Goal: Information Seeking & Learning: Learn about a topic

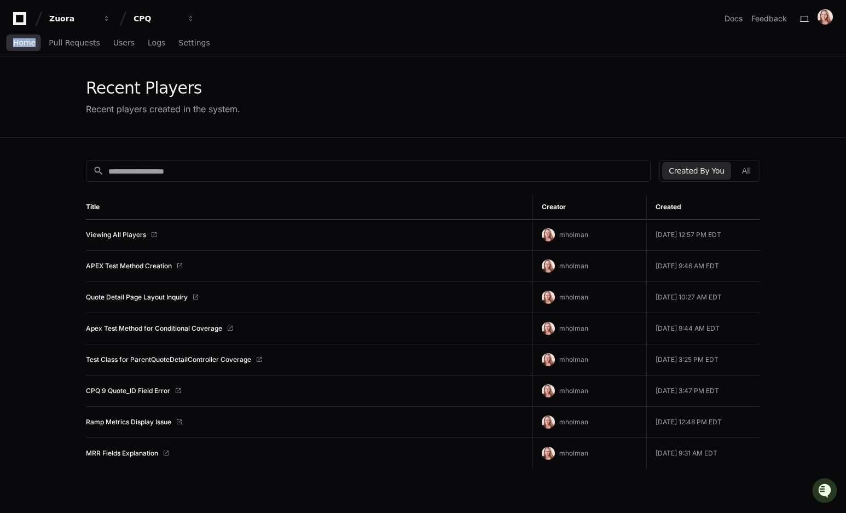
click at [21, 40] on span "Home" at bounding box center [24, 42] width 22 height 7
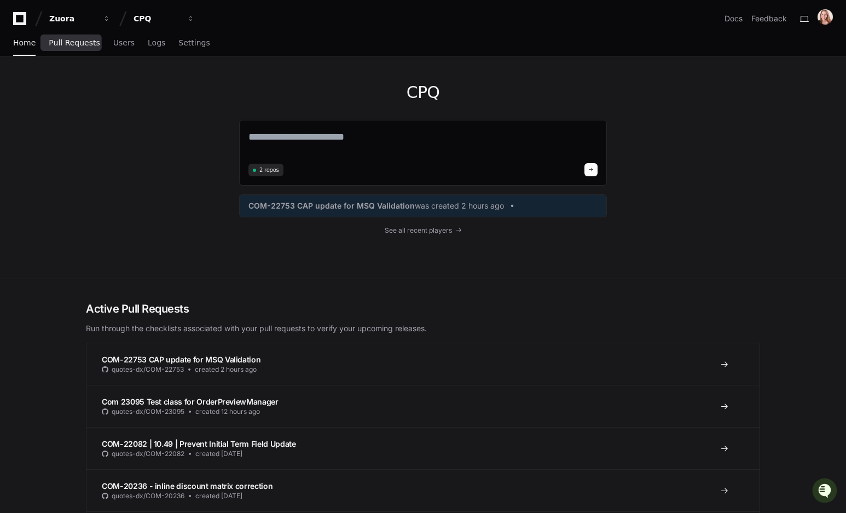
click at [66, 40] on span "Pull Requests" at bounding box center [74, 42] width 51 height 7
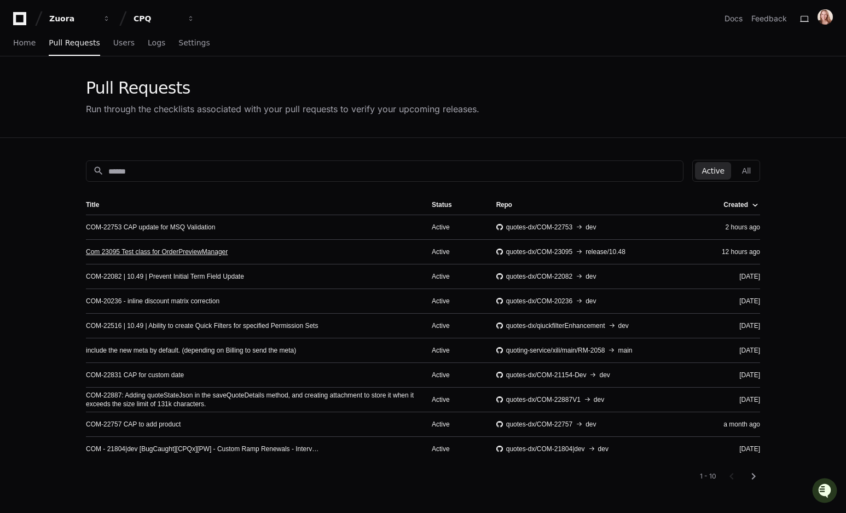
click at [194, 251] on link "Com 23095 Test class for OrderPreviewManager" at bounding box center [157, 251] width 142 height 9
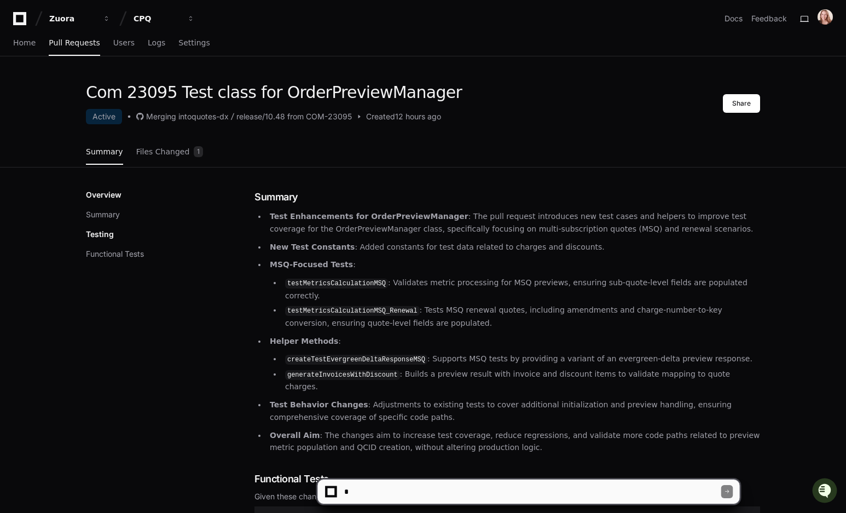
click at [401, 491] on textarea at bounding box center [531, 491] width 379 height 24
type textarea "**********"
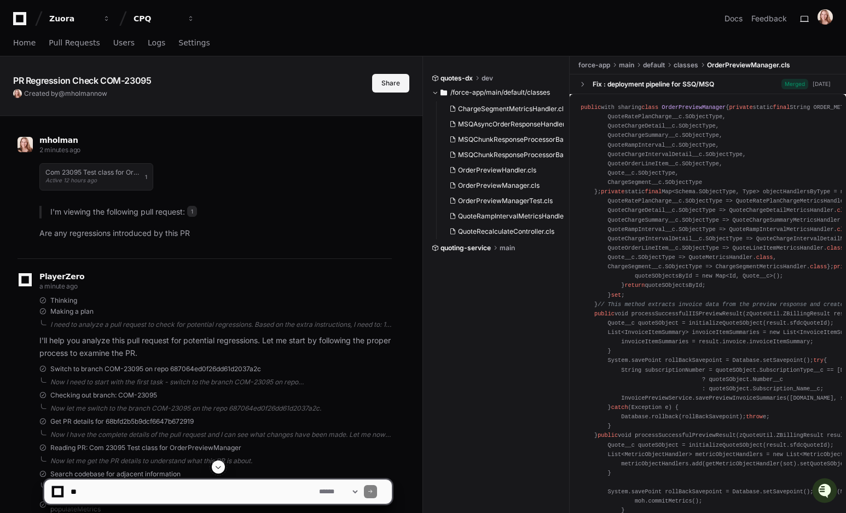
click at [399, 86] on button "Share" at bounding box center [390, 83] width 37 height 19
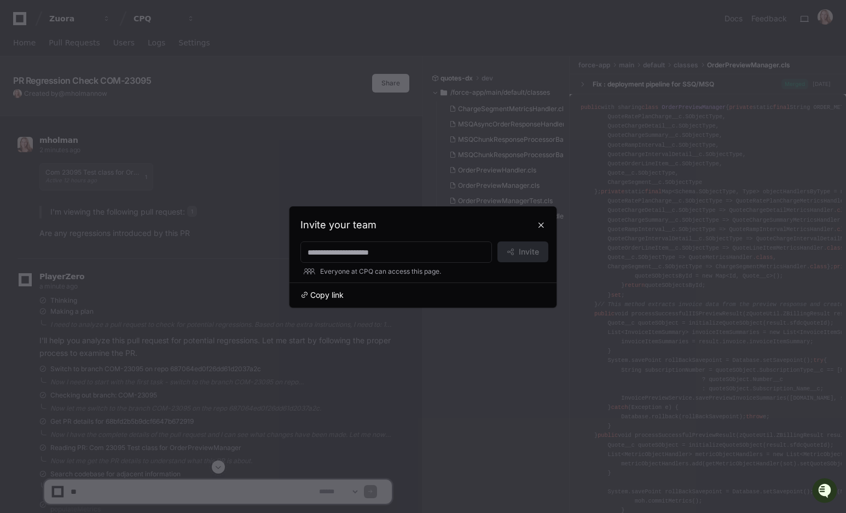
click at [318, 293] on span "Copy link" at bounding box center [326, 294] width 33 height 11
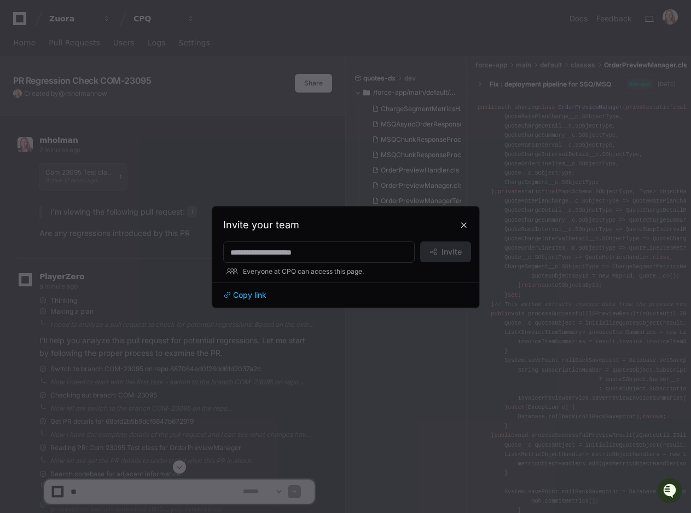
click at [165, 164] on div at bounding box center [345, 256] width 691 height 513
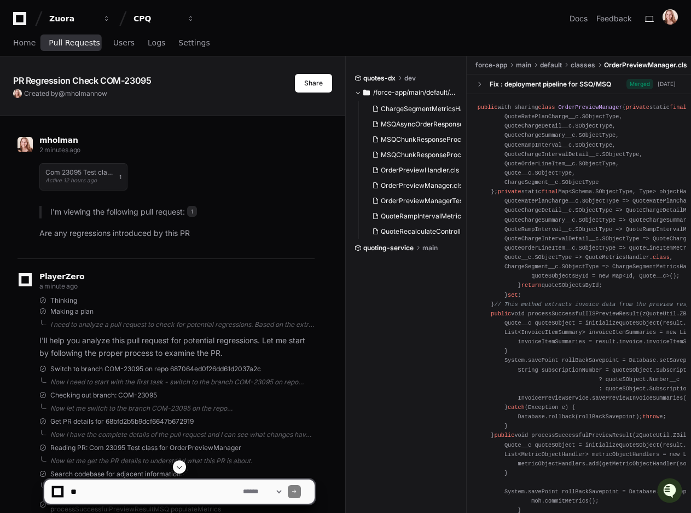
click at [61, 45] on span "Pull Requests" at bounding box center [74, 42] width 51 height 7
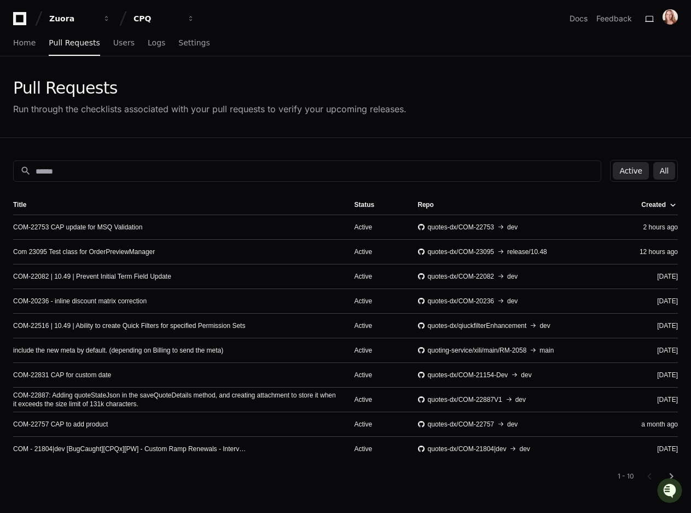
click at [671, 173] on button "All" at bounding box center [664, 171] width 22 height 18
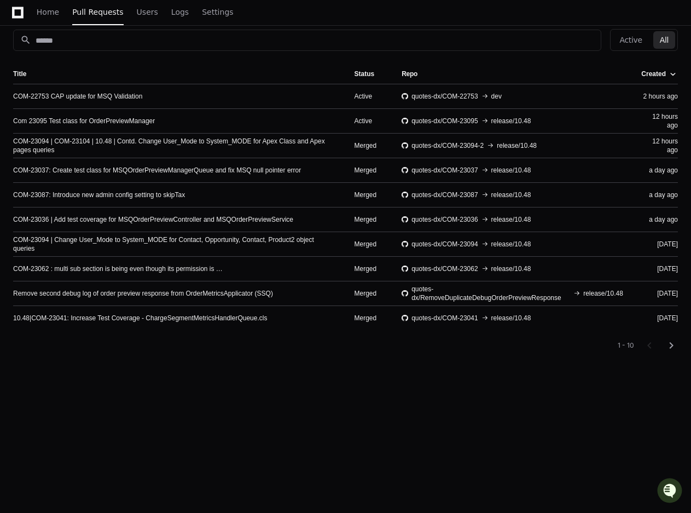
scroll to position [130, 0]
click at [135, 295] on link "Remove second debug log of order preview response from OrderMetricsApplicator (…" at bounding box center [143, 293] width 260 height 9
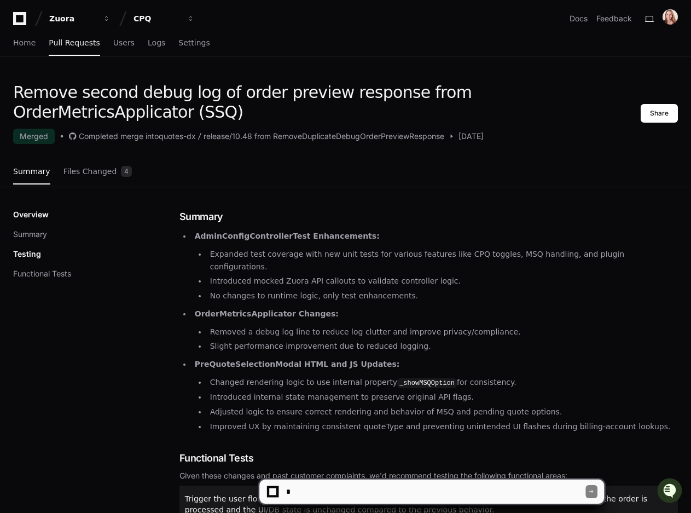
click at [319, 499] on textarea at bounding box center [435, 491] width 302 height 24
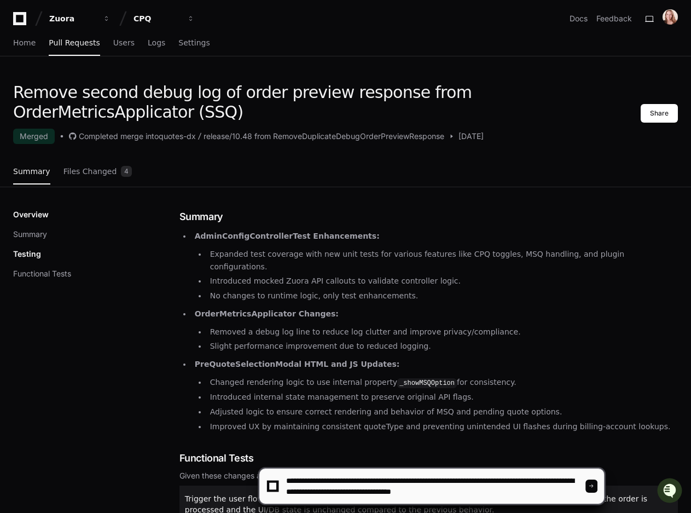
type textarea "**********"
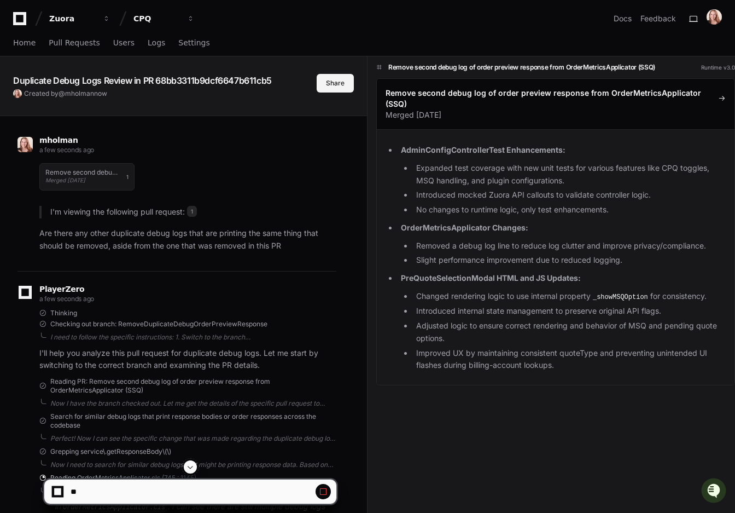
click at [342, 75] on button "Share" at bounding box center [335, 83] width 37 height 19
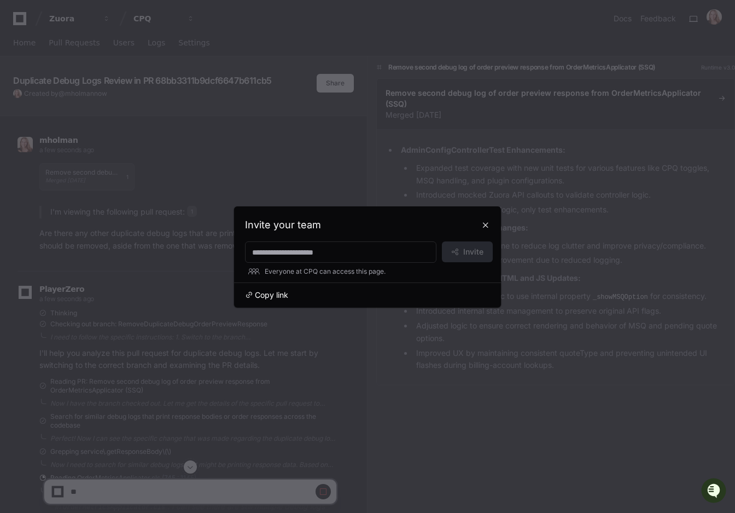
click at [270, 292] on span "Copy link" at bounding box center [271, 294] width 33 height 11
click at [449, 142] on div at bounding box center [367, 256] width 735 height 513
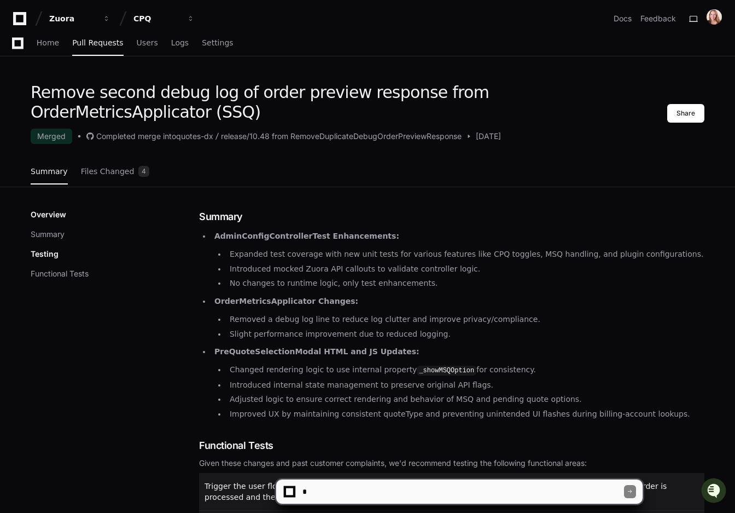
scroll to position [53, 0]
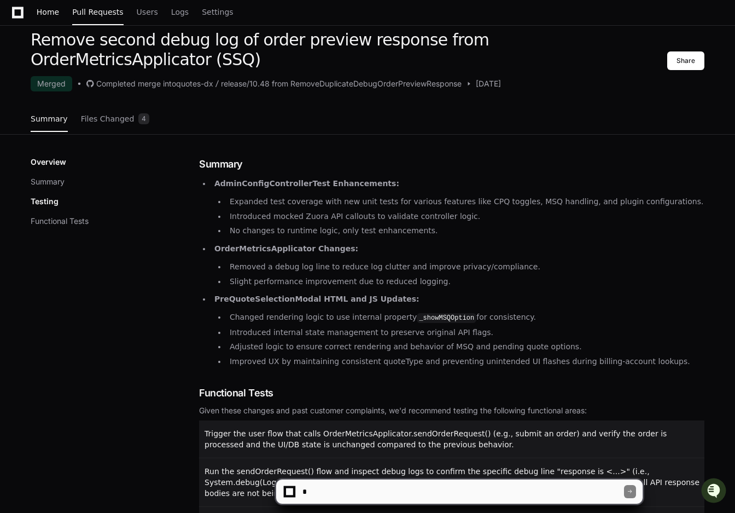
scroll to position [130, 0]
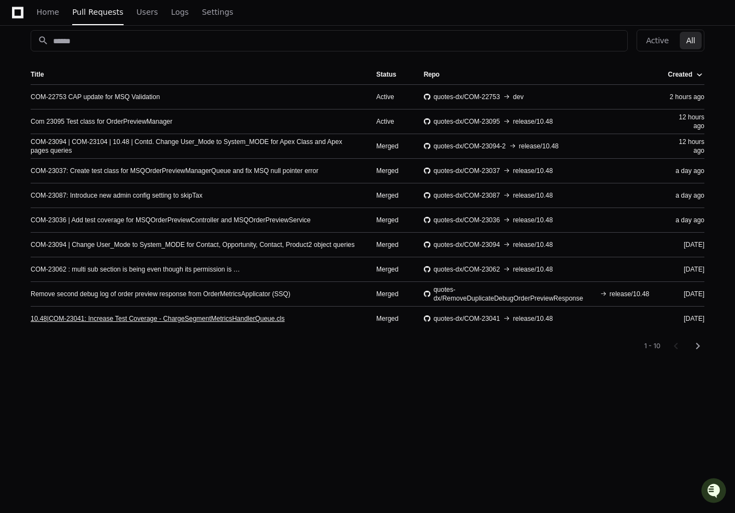
click at [248, 318] on link "10.48|COM-23041: Increase Test Coverage - ChargeSegmentMetricsHandlerQueue.cls" at bounding box center [158, 318] width 254 height 9
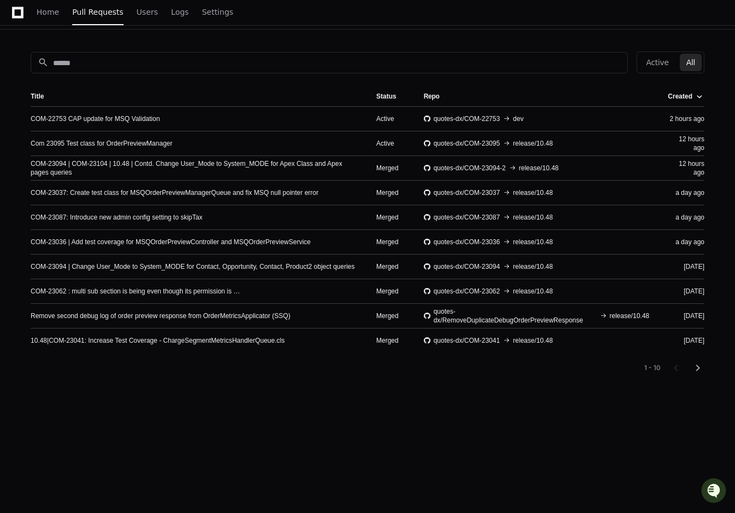
scroll to position [109, 0]
click at [697, 366] on mat-icon "chevron_right" at bounding box center [697, 366] width 13 height 13
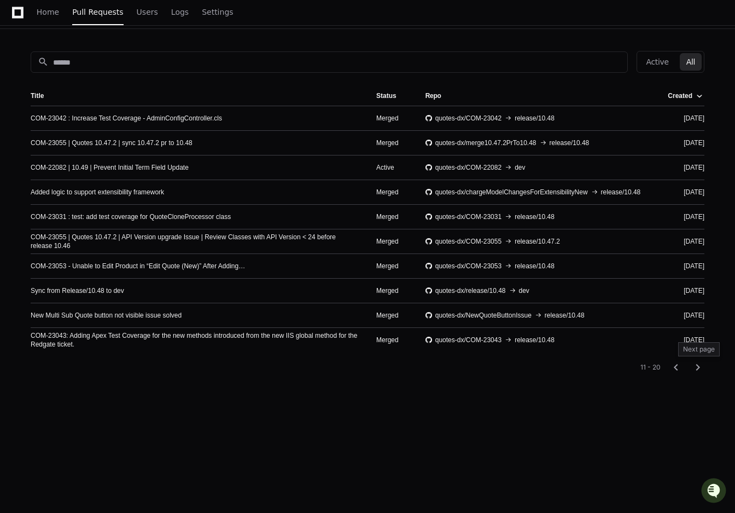
click at [701, 366] on mat-icon "chevron_right" at bounding box center [697, 366] width 13 height 13
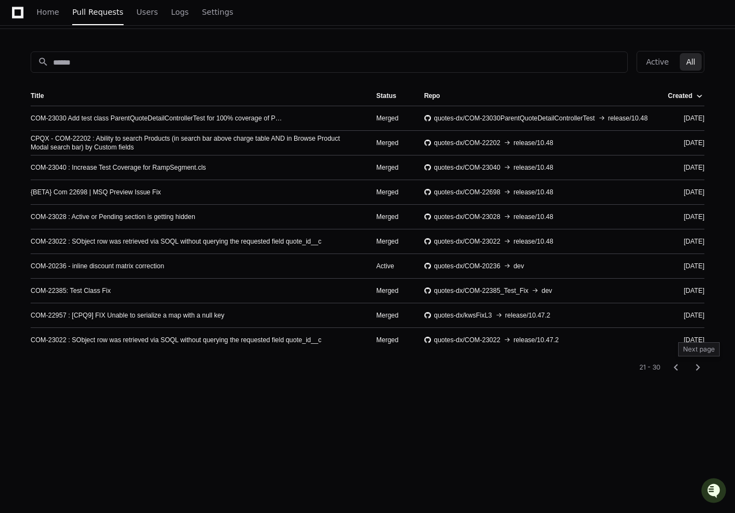
click at [699, 367] on mat-icon "chevron_right" at bounding box center [697, 366] width 13 height 13
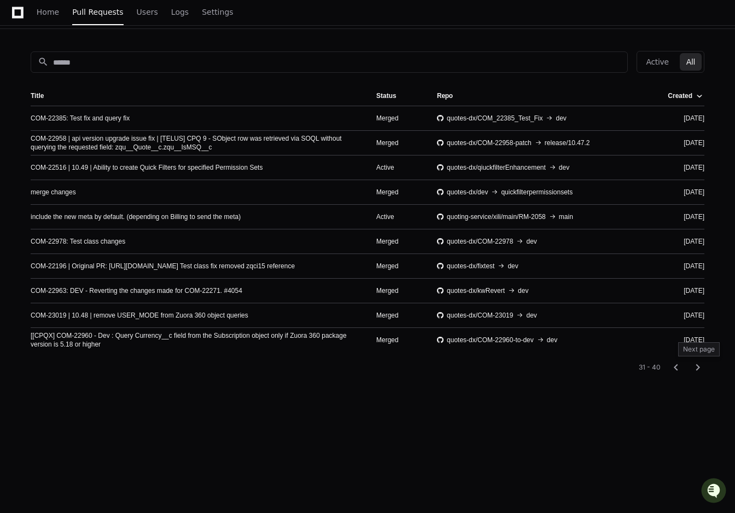
click at [698, 366] on mat-icon "chevron_right" at bounding box center [697, 366] width 13 height 13
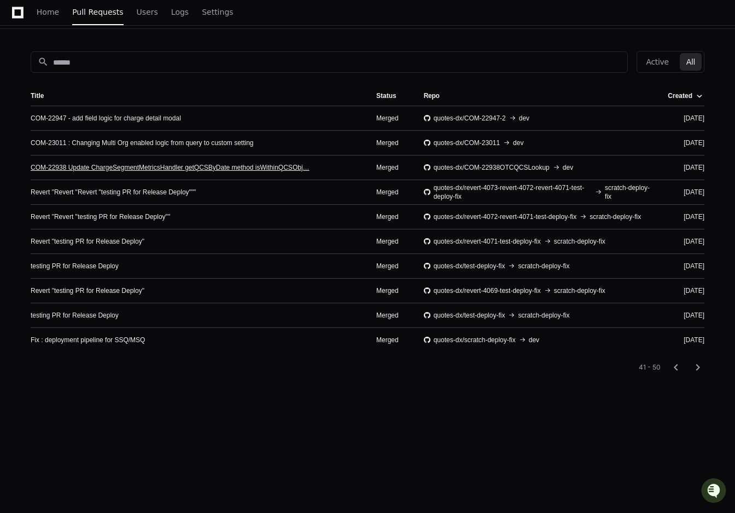
click at [123, 165] on link "COM-22938 Update ChargeSegmentMetricsHandler getQCSByDate method isWithinQCSObj…" at bounding box center [170, 167] width 279 height 9
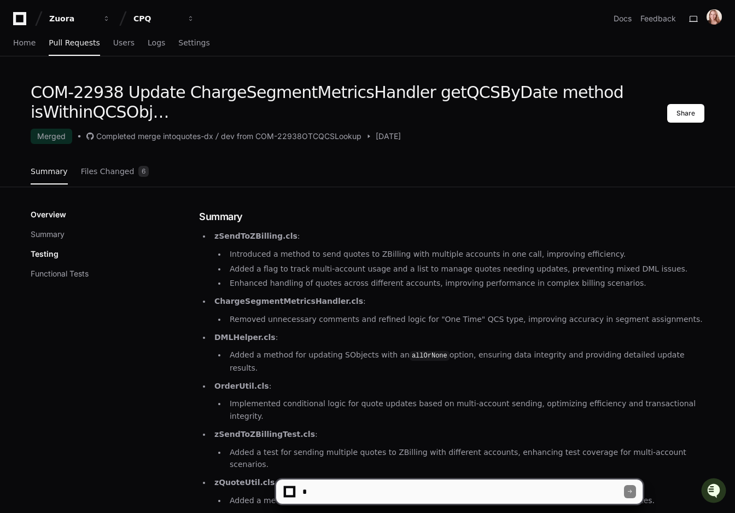
click at [325, 488] on textarea at bounding box center [462, 491] width 324 height 24
type textarea "**********"
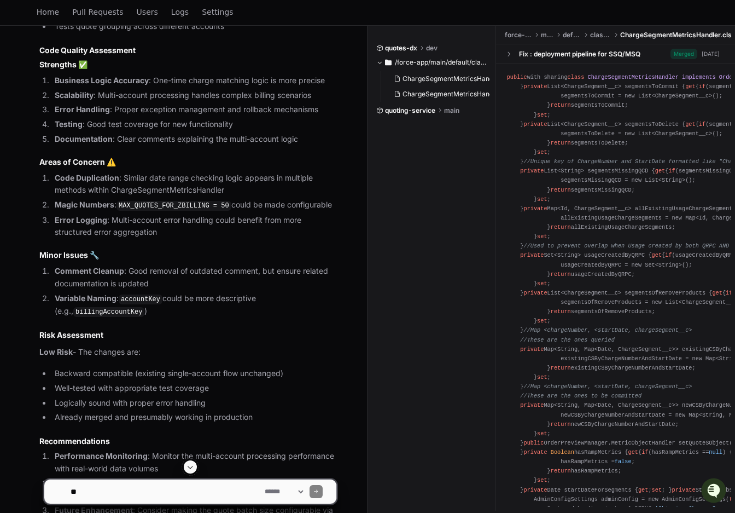
scroll to position [1527, 0]
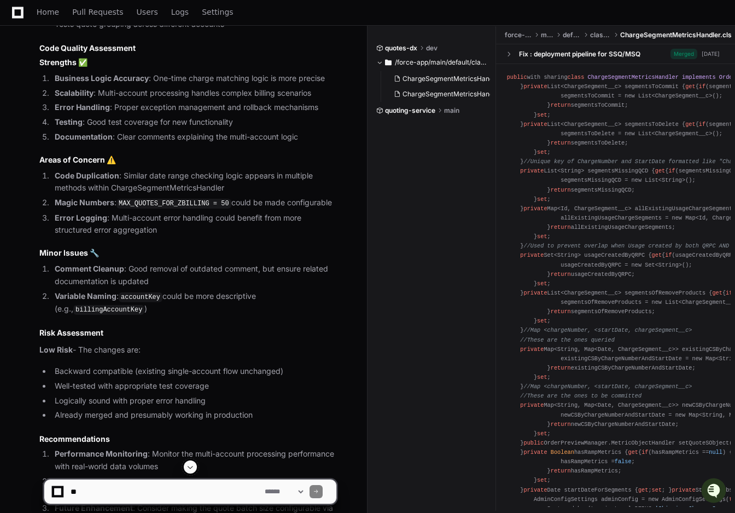
click at [168, 208] on code "MAX_QUOTES_FOR_ZBILLING = 50" at bounding box center [174, 204] width 115 height 10
click at [282, 209] on li "Magic Numbers : MAX_QUOTES_FOR_ZBILLING = 50 could be made configurable" at bounding box center [193, 202] width 285 height 13
click at [251, 237] on li "Error Logging : Multi-account error handling could benefit from more structured…" at bounding box center [193, 224] width 285 height 25
click at [293, 237] on li "Error Logging : Multi-account error handling could benefit from more structured…" at bounding box center [193, 224] width 285 height 25
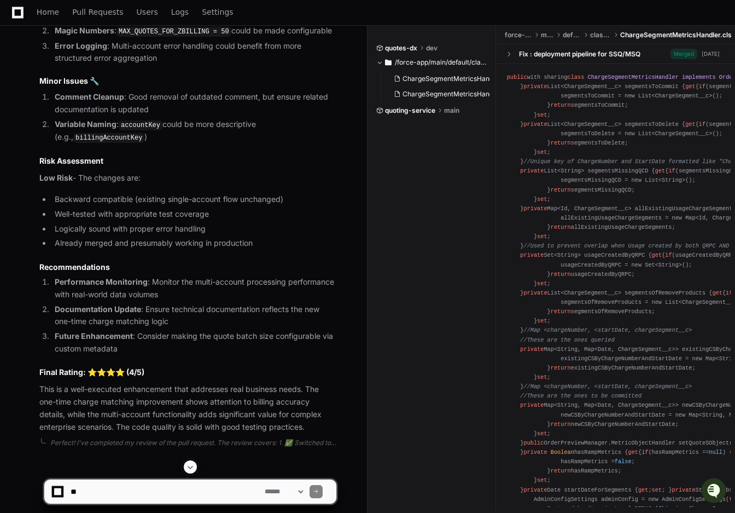
scroll to position [1709, 0]
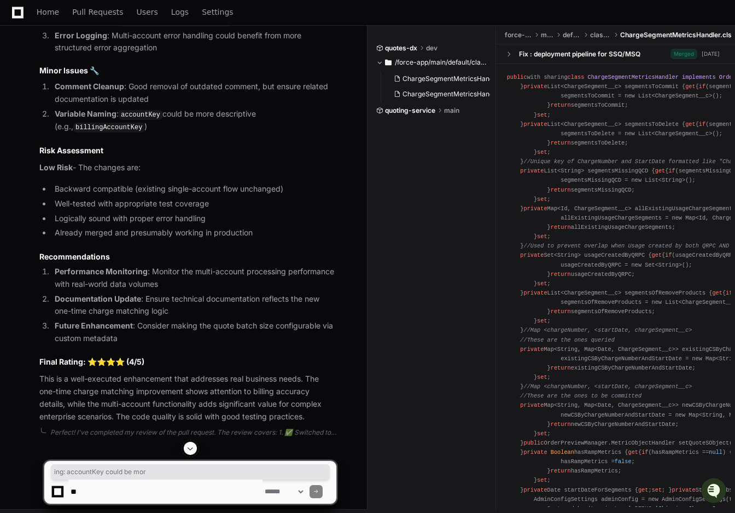
drag, startPoint x: 102, startPoint y: 169, endPoint x: 216, endPoint y: 174, distance: 113.4
click at [216, 133] on li "Variable Naming : accountKey could be more descriptive (e.g., billingAccountKey…" at bounding box center [193, 121] width 285 height 26
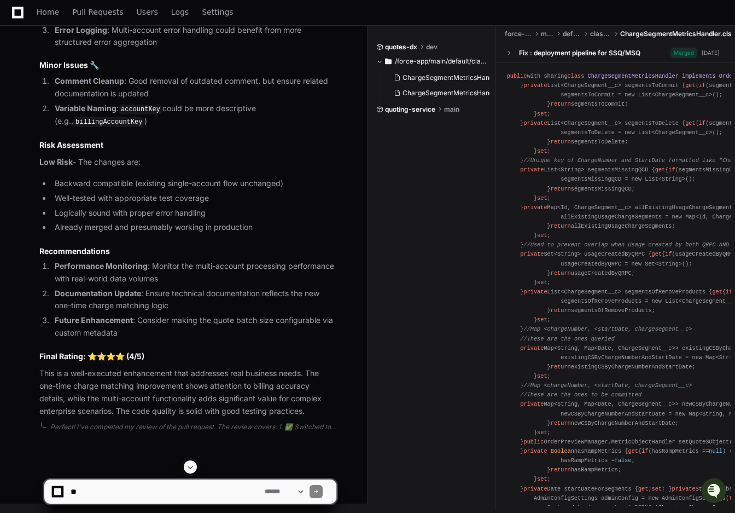
scroll to position [1770, 0]
click at [372, 69] on div "quotes-dx dev /force-app/main/default/classes ChargeSegmentMetricsHandler.cls C…" at bounding box center [552, 268] width 368 height 487
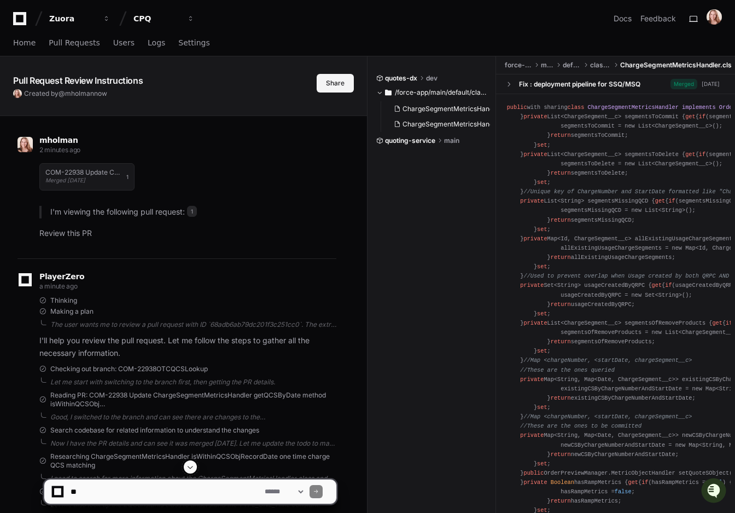
click at [354, 84] on button "Share" at bounding box center [335, 83] width 37 height 19
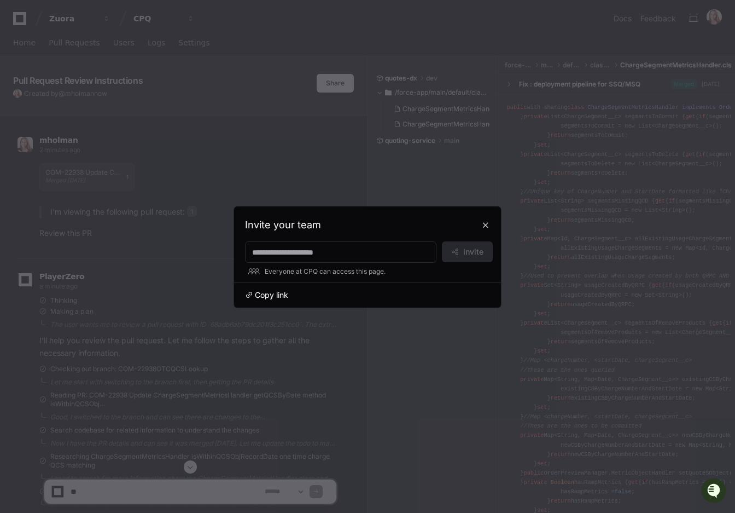
click at [271, 297] on span "Copy link" at bounding box center [271, 294] width 33 height 11
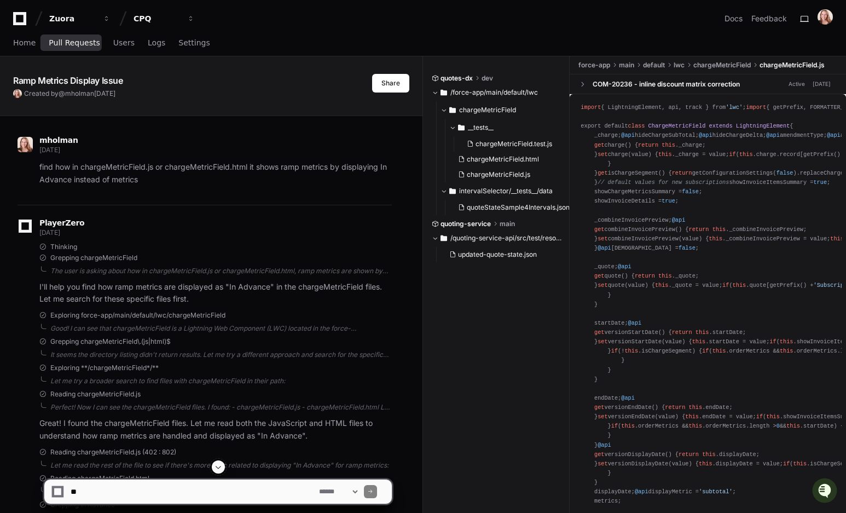
click at [80, 46] on span "Pull Requests" at bounding box center [74, 42] width 51 height 7
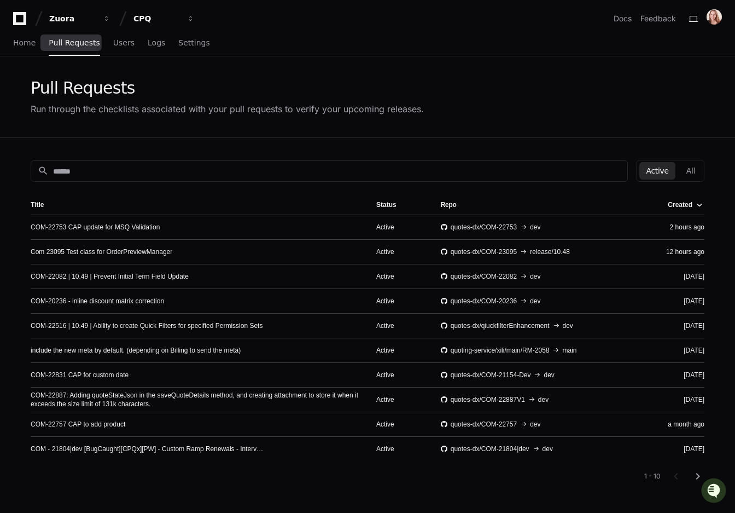
click at [78, 42] on span "Pull Requests" at bounding box center [74, 42] width 51 height 7
click at [662, 167] on button "Active" at bounding box center [657, 171] width 36 height 18
click at [119, 224] on link "COM-22753 CAP update for MSQ Validation" at bounding box center [95, 227] width 129 height 9
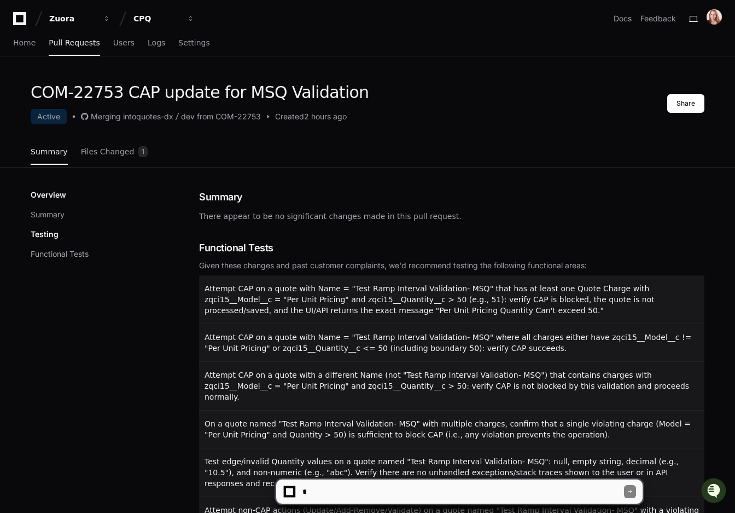
click at [330, 491] on textarea at bounding box center [462, 491] width 324 height 24
type textarea "**********"
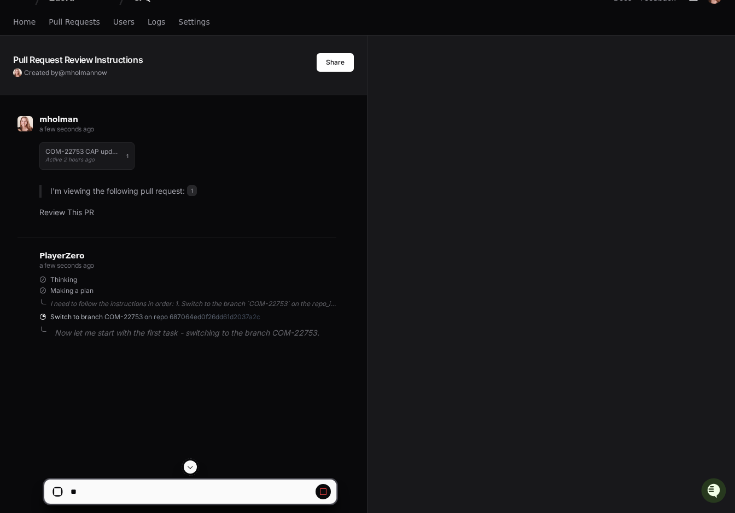
scroll to position [27, 0]
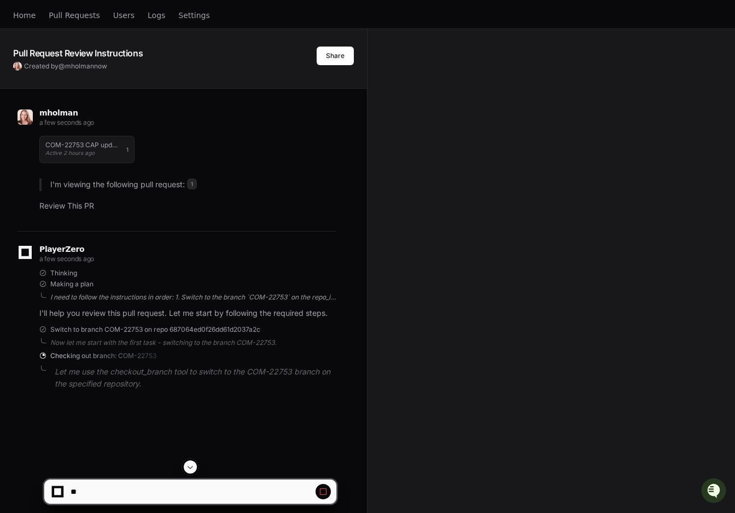
click at [191, 299] on div "I need to follow the instructions in order: 1. Switch to the branch `COM-22753`…" at bounding box center [193, 297] width 286 height 9
click at [143, 298] on div "I need to follow the instructions in order: 1. Switch to the branch `COM-22753`…" at bounding box center [193, 297] width 286 height 9
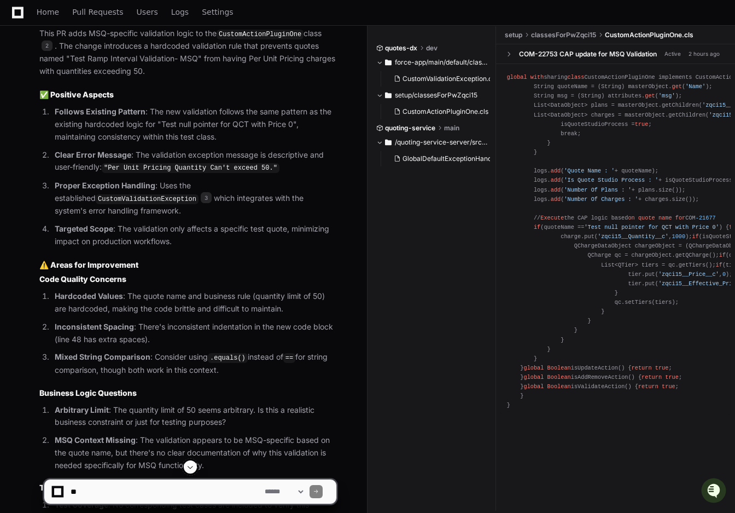
scroll to position [756, 0]
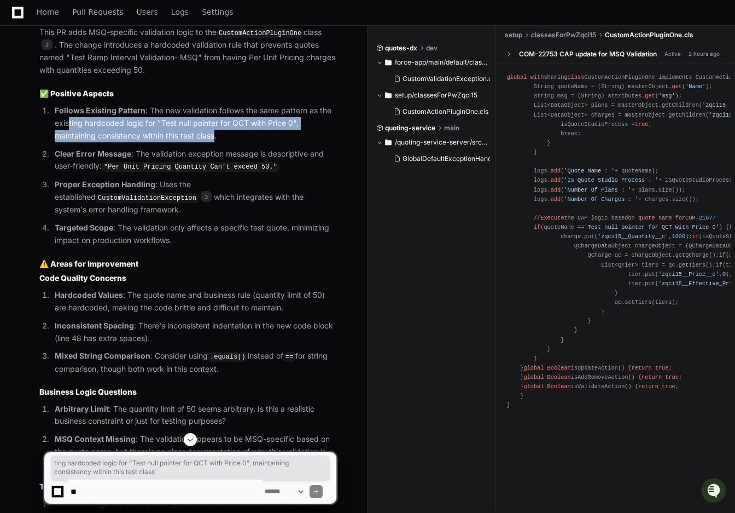
drag, startPoint x: 68, startPoint y: 123, endPoint x: 216, endPoint y: 133, distance: 148.1
click at [216, 133] on p "Follows Existing Pattern : The new validation follows the same pattern as the e…" at bounding box center [196, 122] width 282 height 37
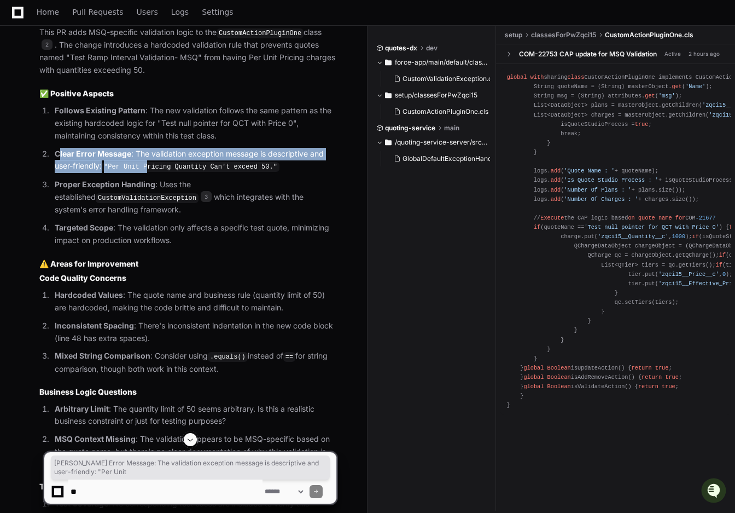
drag, startPoint x: 59, startPoint y: 149, endPoint x: 151, endPoint y: 166, distance: 94.0
click at [151, 166] on p "Clear Error Message : The validation exception message is descriptive and user-…" at bounding box center [196, 160] width 282 height 25
click at [151, 166] on code ""Per Unit Pricing Quantity Can't exceed 50."" at bounding box center [191, 167] width 178 height 10
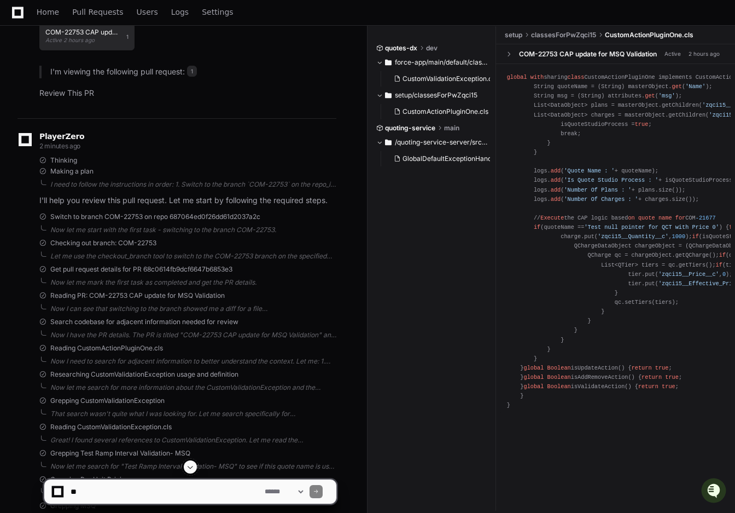
scroll to position [68, 0]
